Goal: Task Accomplishment & Management: Manage account settings

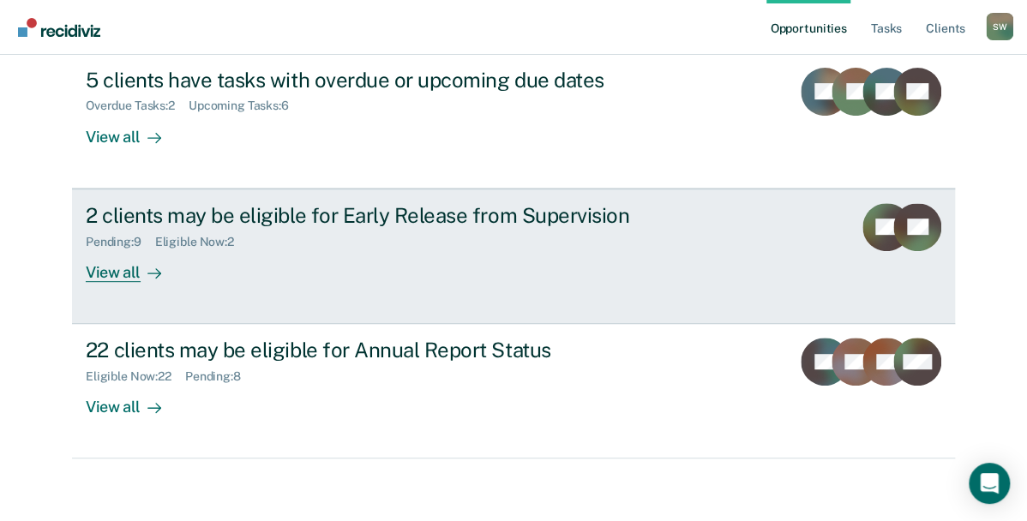
scroll to position [206, 0]
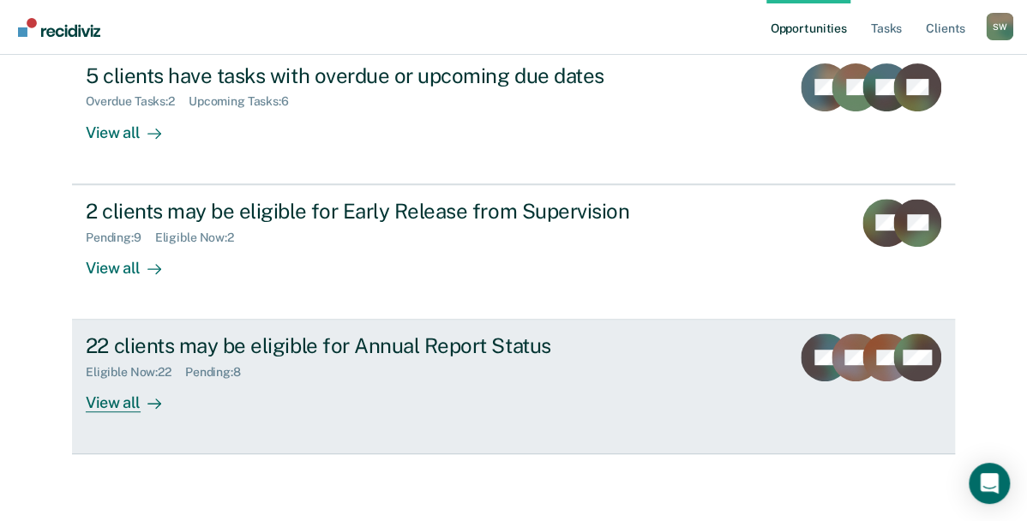
click at [117, 407] on div "View all" at bounding box center [134, 396] width 96 height 33
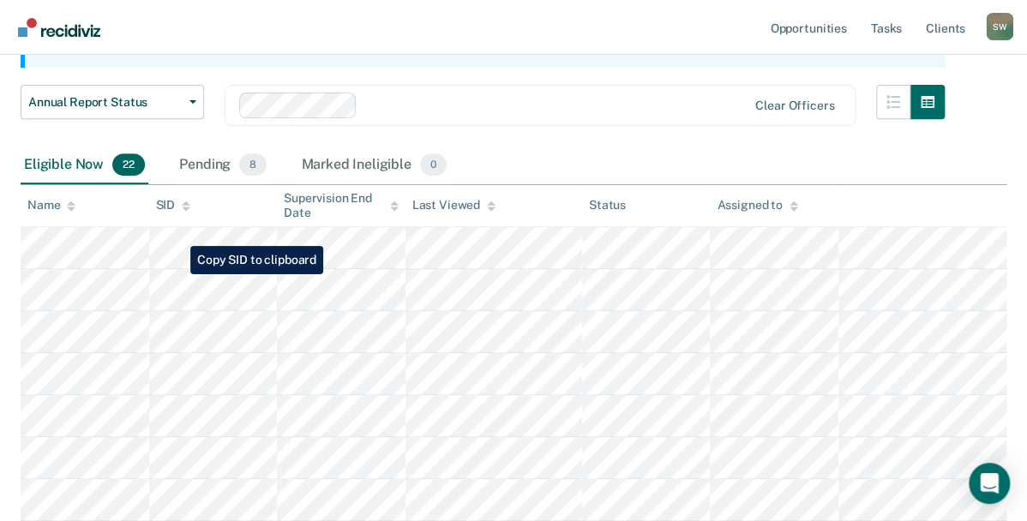
scroll to position [189, 0]
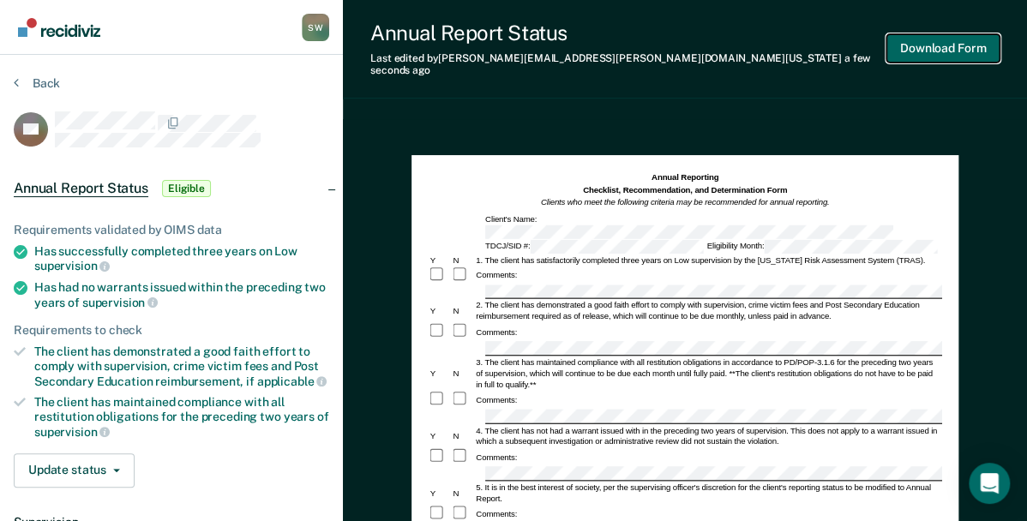
click at [912, 42] on button "Download Form" at bounding box center [943, 48] width 113 height 28
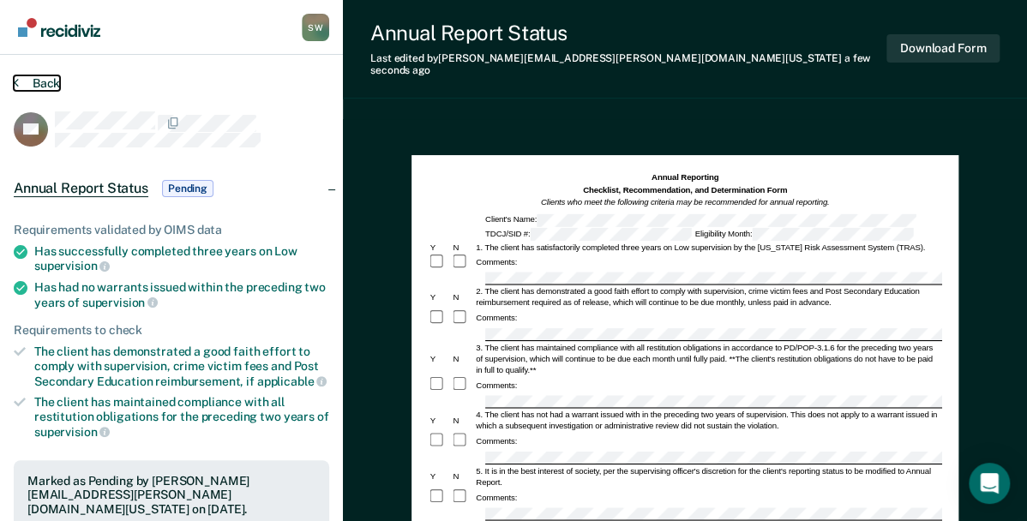
click at [32, 82] on button "Back" at bounding box center [37, 82] width 46 height 15
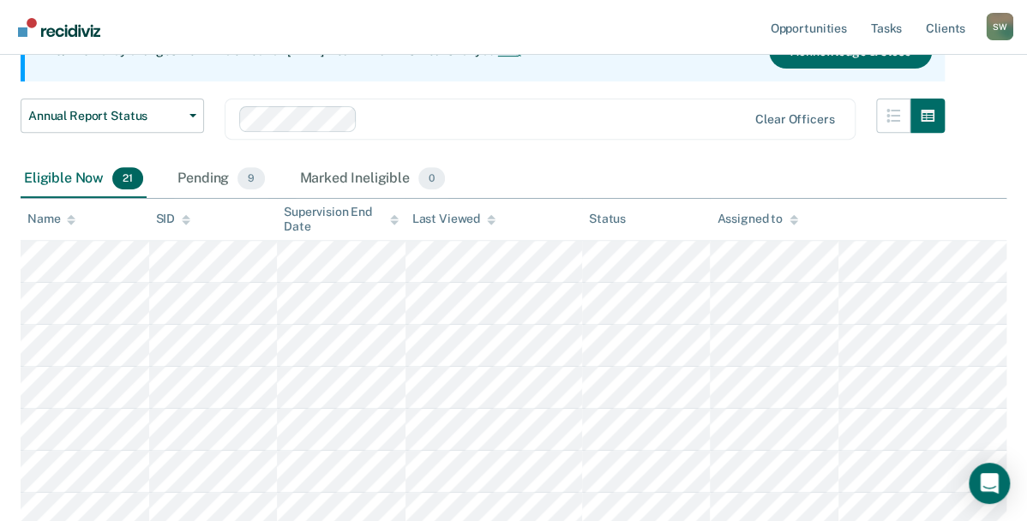
scroll to position [189, 0]
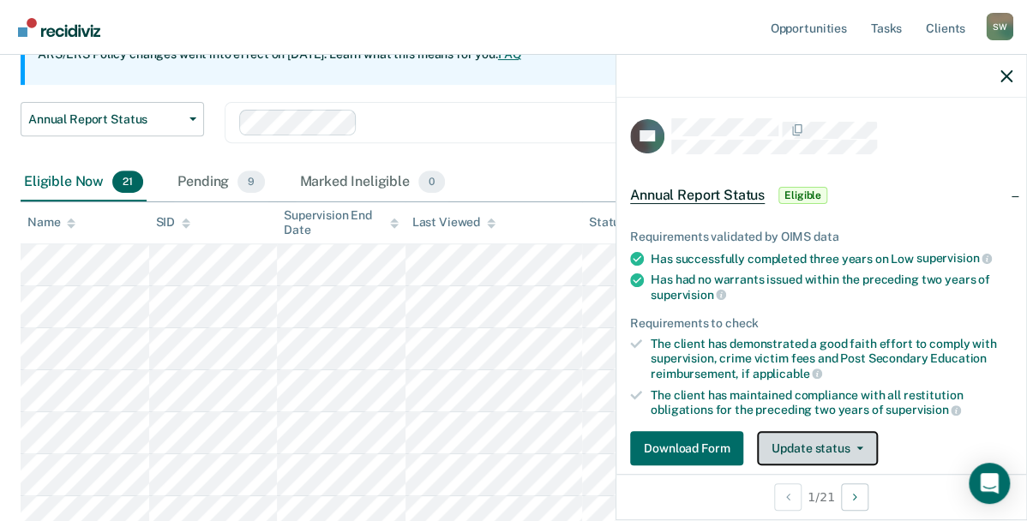
click at [823, 442] on button "Update status" at bounding box center [817, 448] width 121 height 34
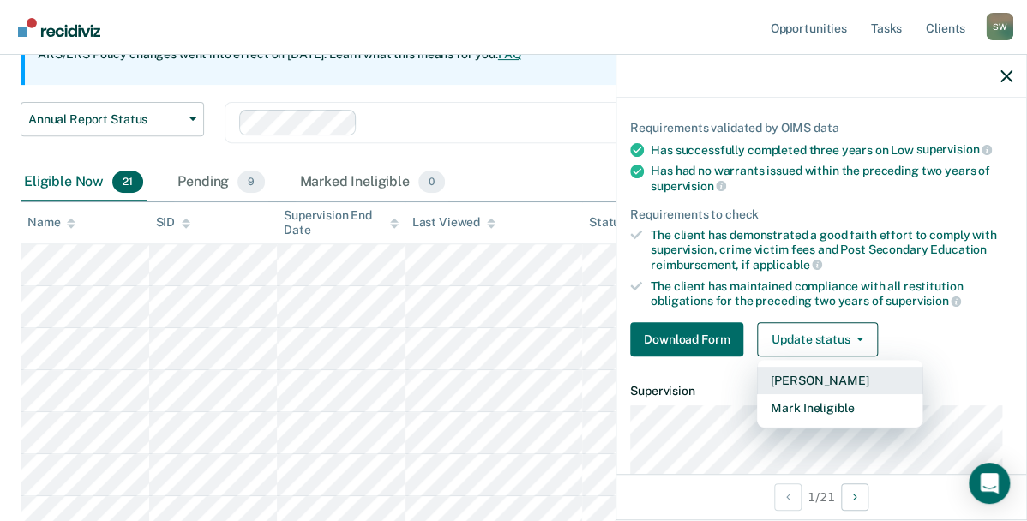
scroll to position [127, 0]
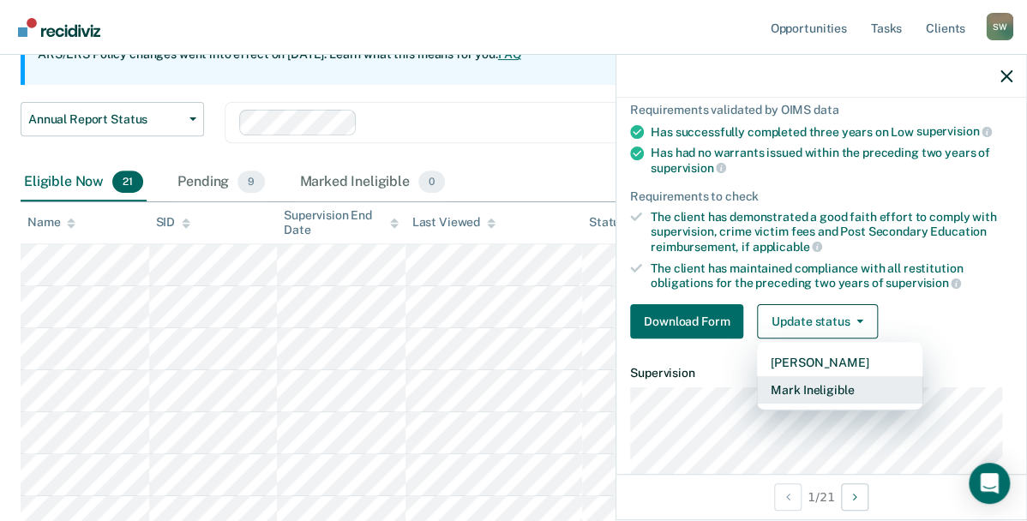
click at [798, 391] on button "Mark Ineligible" at bounding box center [839, 389] width 165 height 27
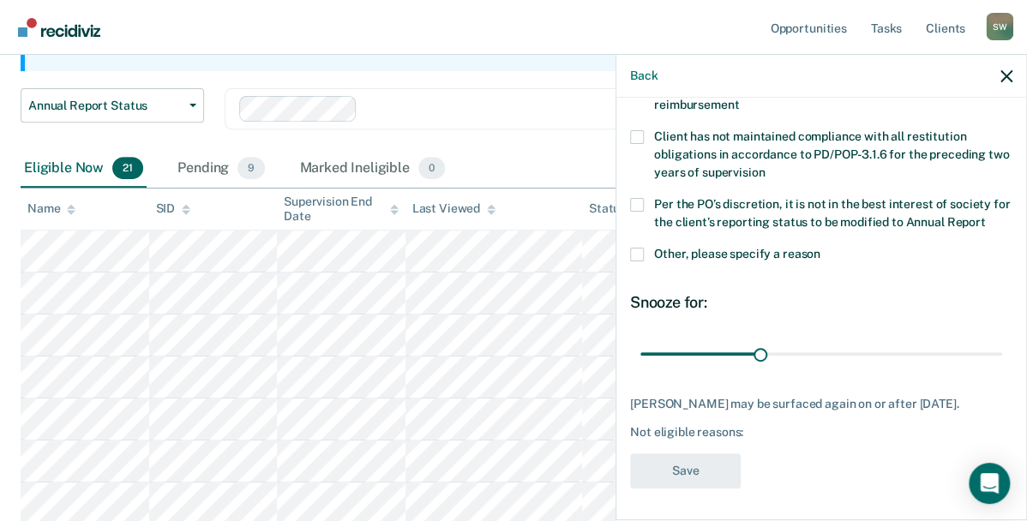
scroll to position [206, 0]
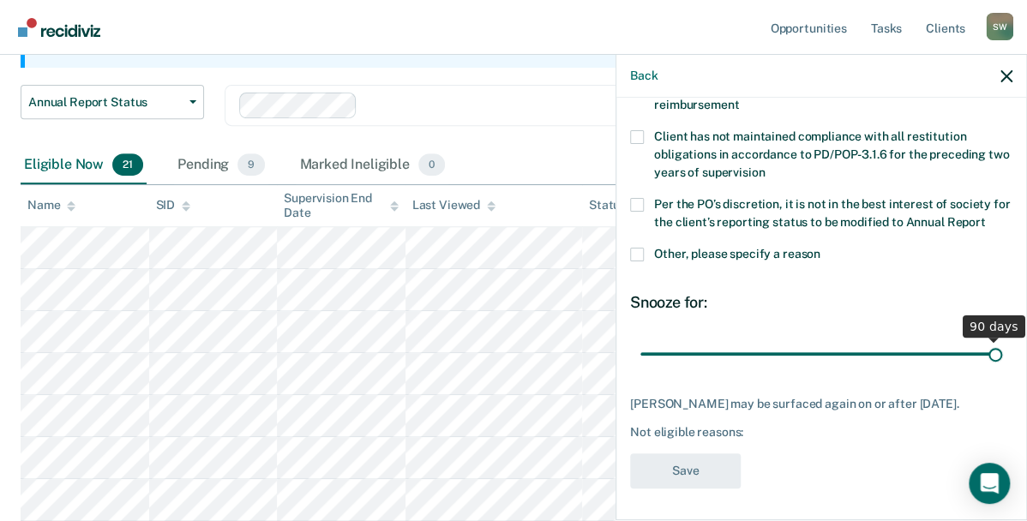
drag, startPoint x: 754, startPoint y: 360, endPoint x: 988, endPoint y: 346, distance: 234.5
click at [988, 346] on input "range" at bounding box center [822, 355] width 362 height 30
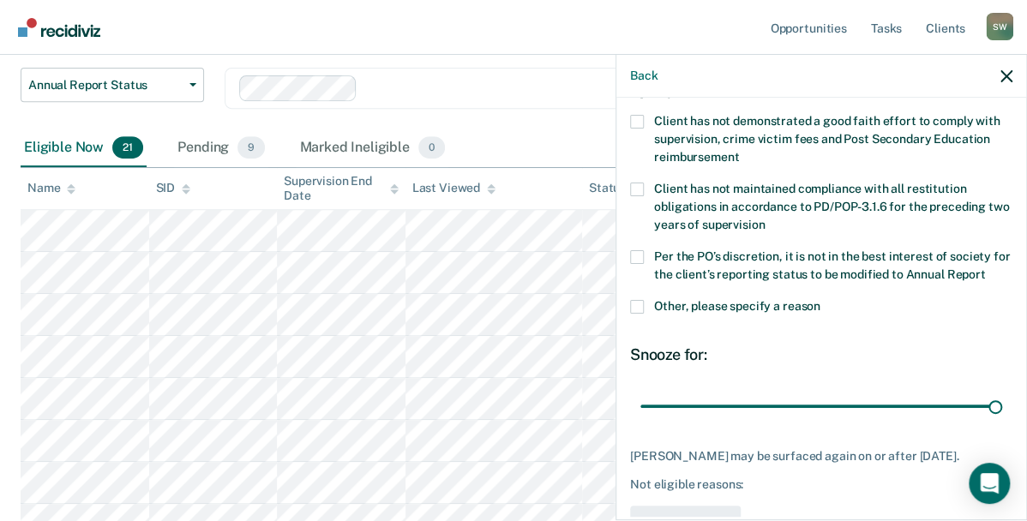
scroll to position [154, 0]
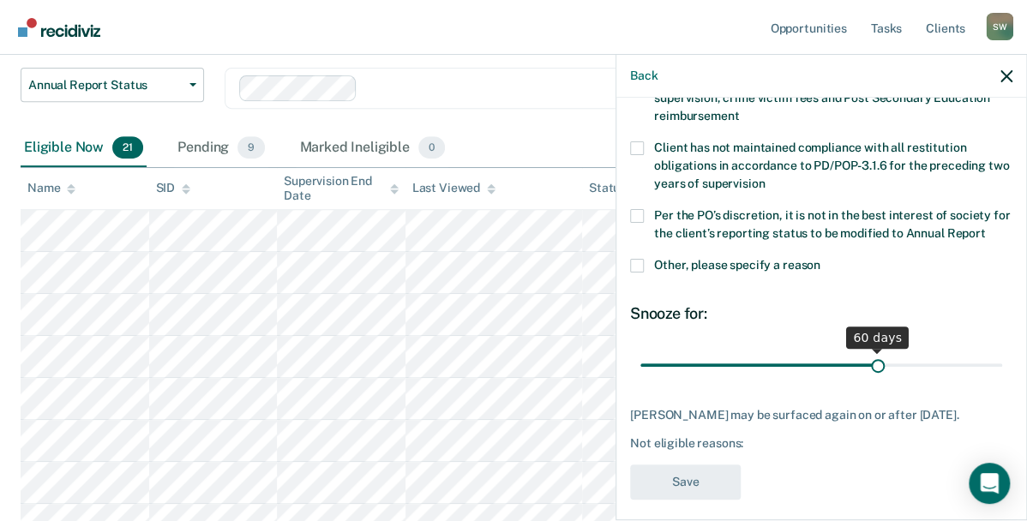
drag, startPoint x: 981, startPoint y: 365, endPoint x: 870, endPoint y: 374, distance: 110.9
type input "60"
click at [870, 374] on input "range" at bounding box center [822, 366] width 362 height 30
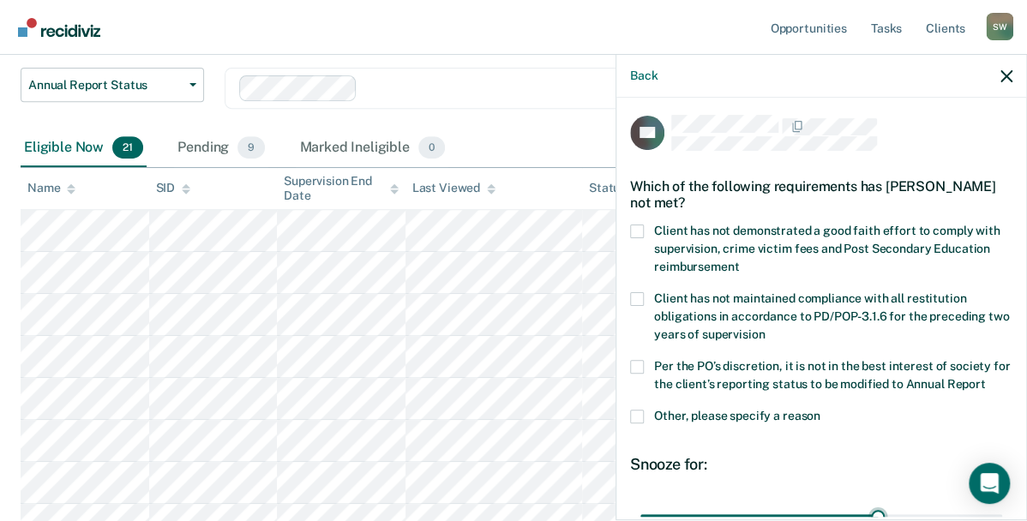
scroll to position [0, 0]
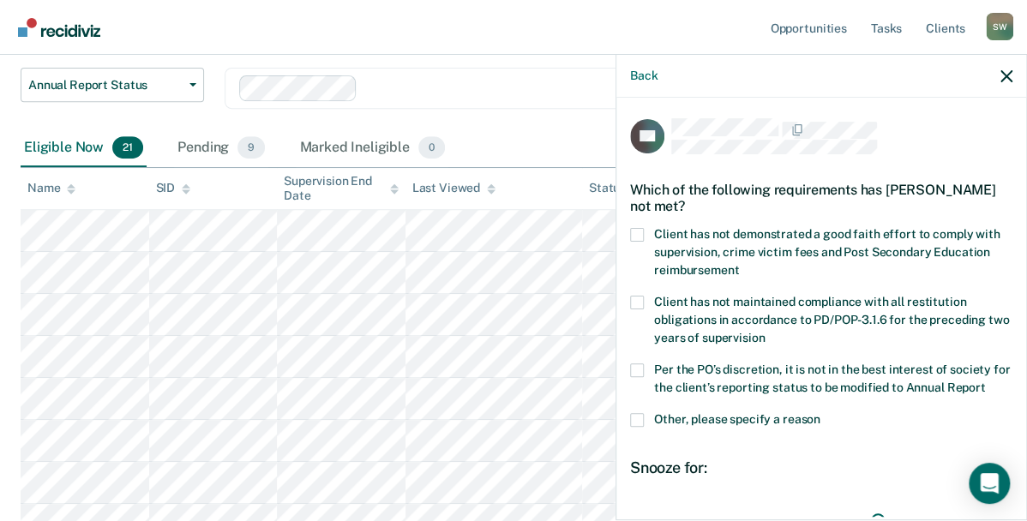
click at [635, 235] on span at bounding box center [637, 235] width 14 height 14
click at [739, 264] on input "Client has not demonstrated a good faith effort to comply with supervision, cri…" at bounding box center [739, 264] width 0 height 0
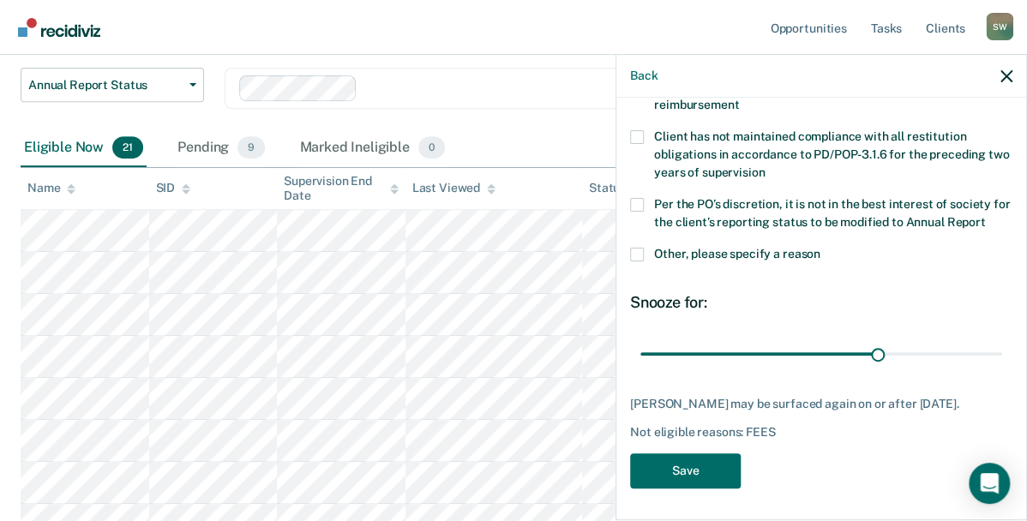
scroll to position [180, 0]
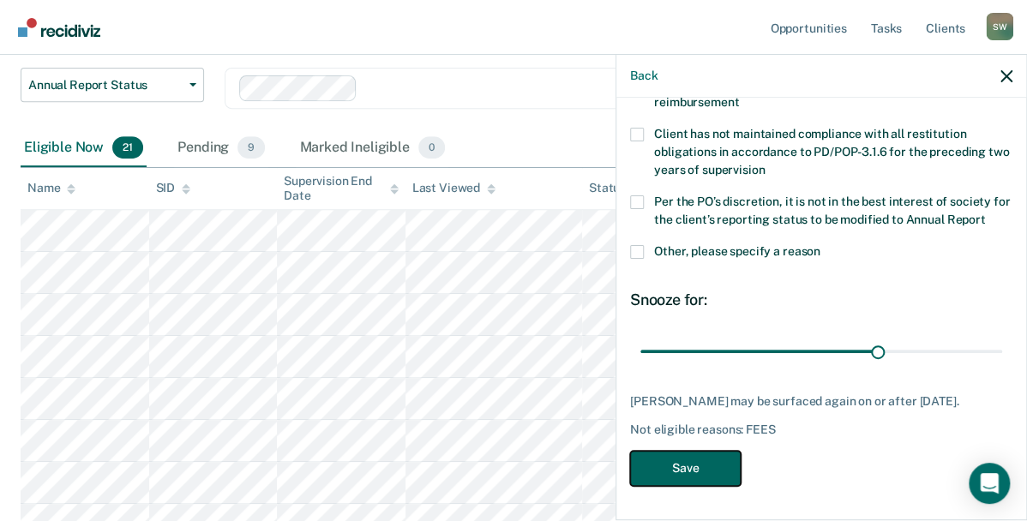
click at [689, 470] on button "Save" at bounding box center [685, 468] width 111 height 35
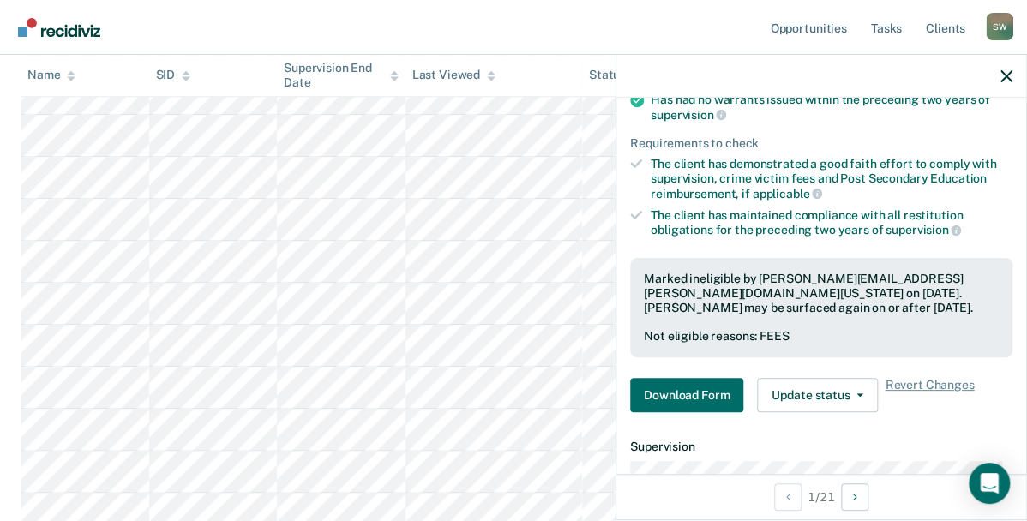
scroll to position [617, 0]
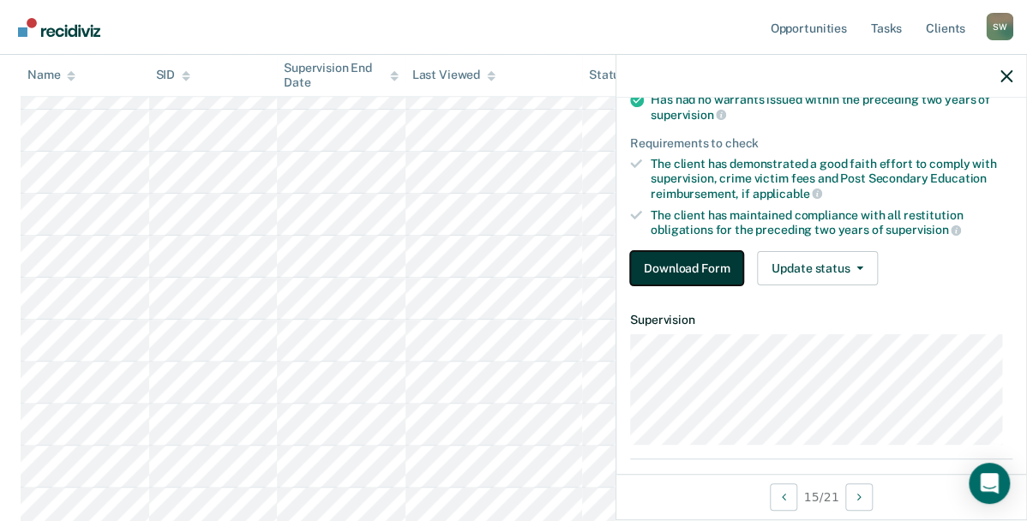
click at [696, 258] on button "Download Form" at bounding box center [686, 268] width 113 height 34
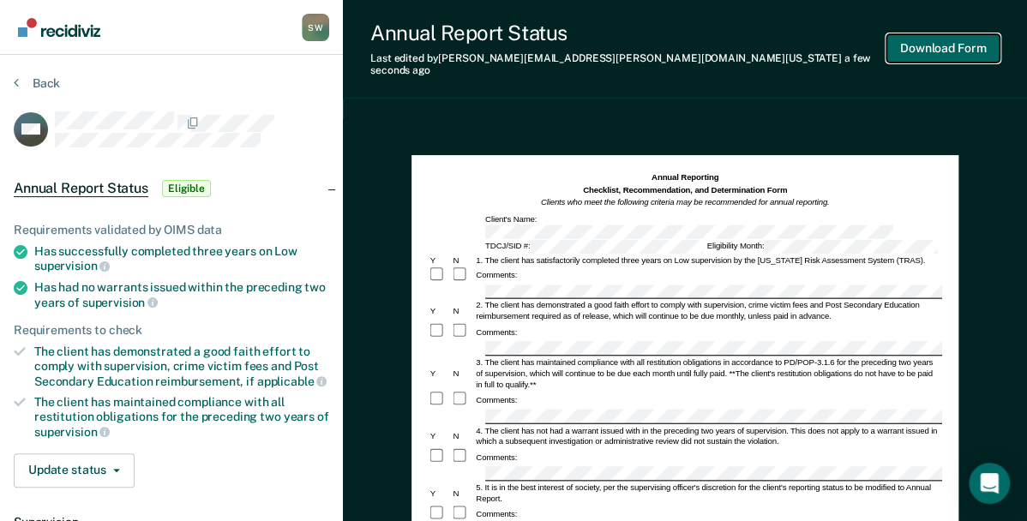
click at [936, 43] on button "Download Form" at bounding box center [943, 48] width 113 height 28
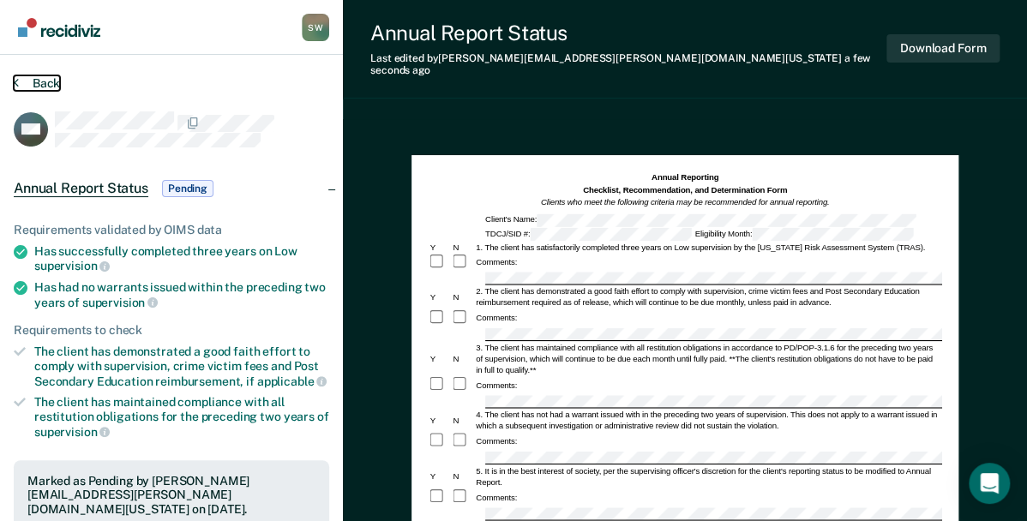
click at [22, 82] on button "Back" at bounding box center [37, 82] width 46 height 15
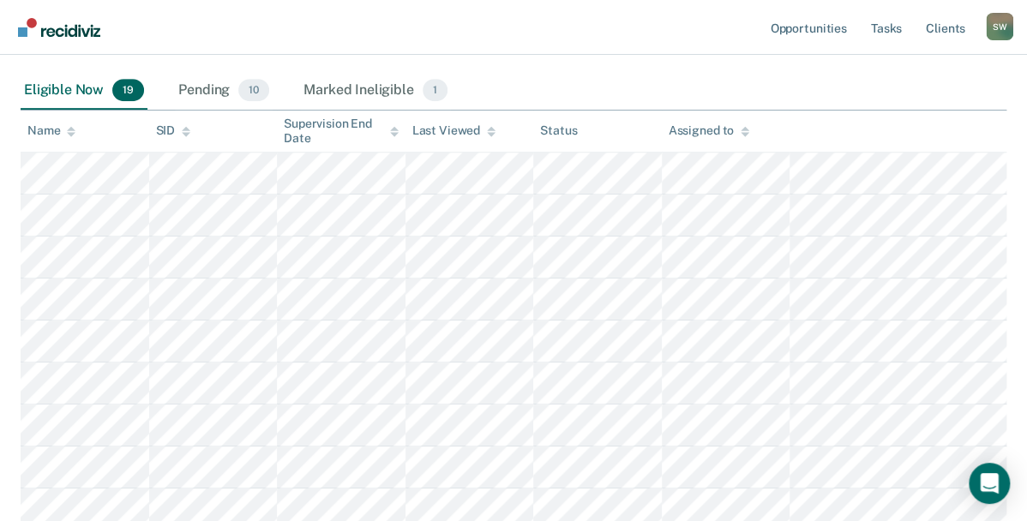
scroll to position [292, 0]
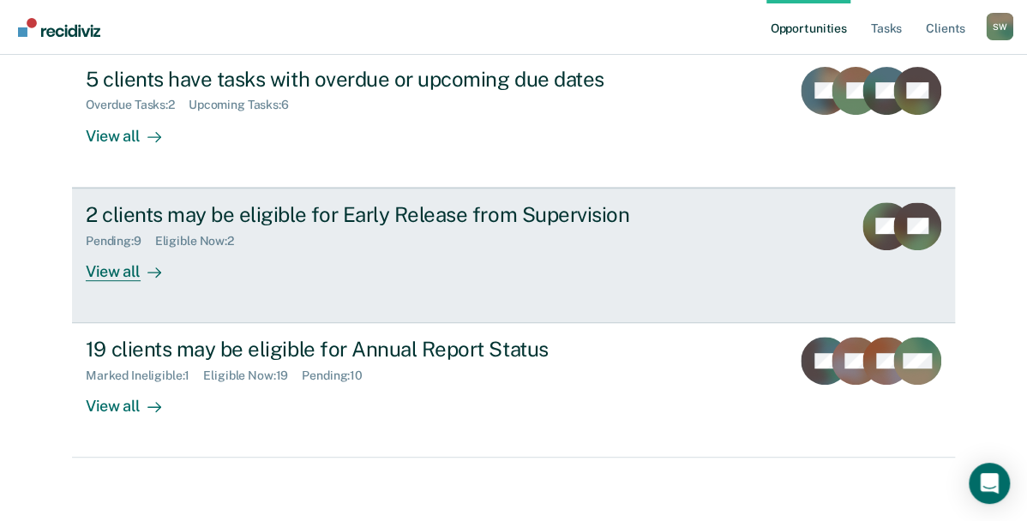
scroll to position [207, 0]
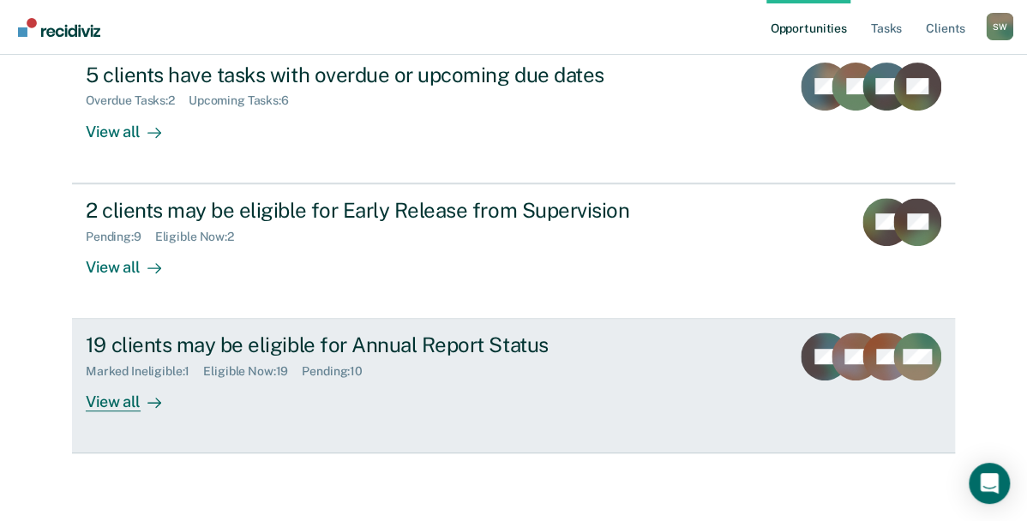
click at [113, 396] on div "View all" at bounding box center [134, 395] width 96 height 33
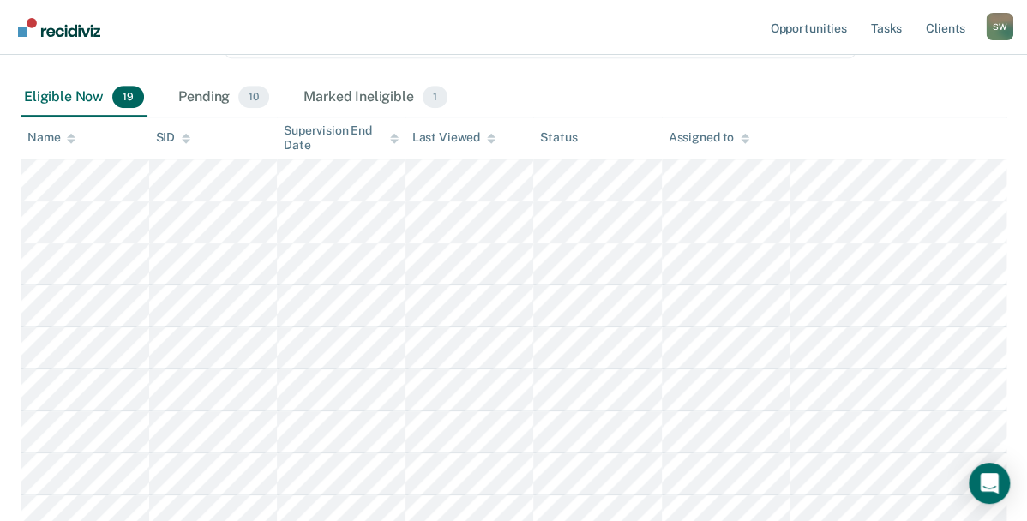
scroll to position [266, 0]
